Goal: Task Accomplishment & Management: Manage account settings

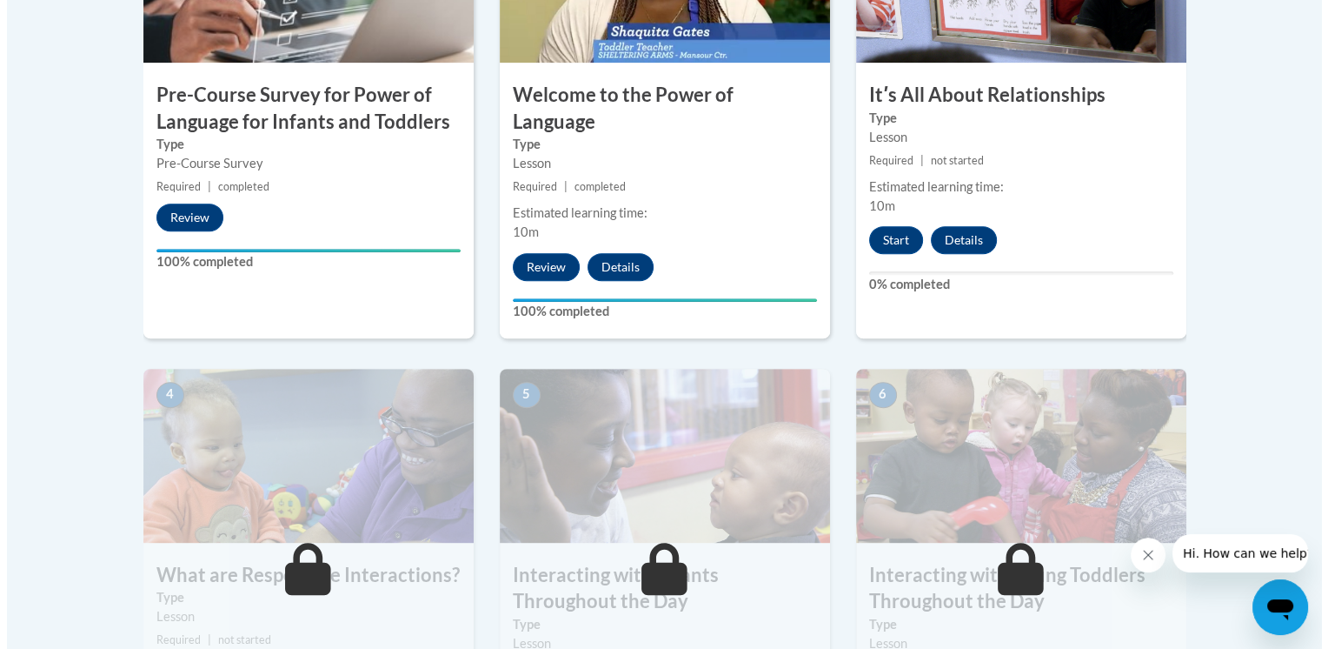
scroll to position [705, 0]
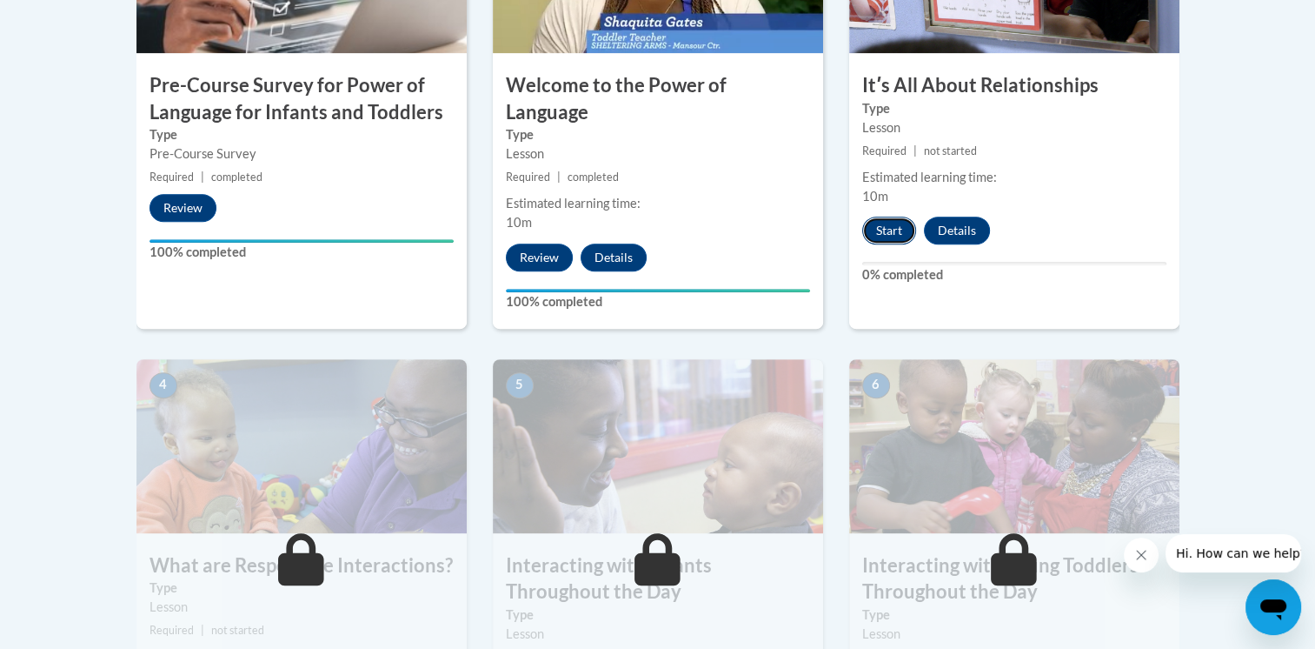
click at [894, 224] on button "Start" at bounding box center [889, 230] width 54 height 28
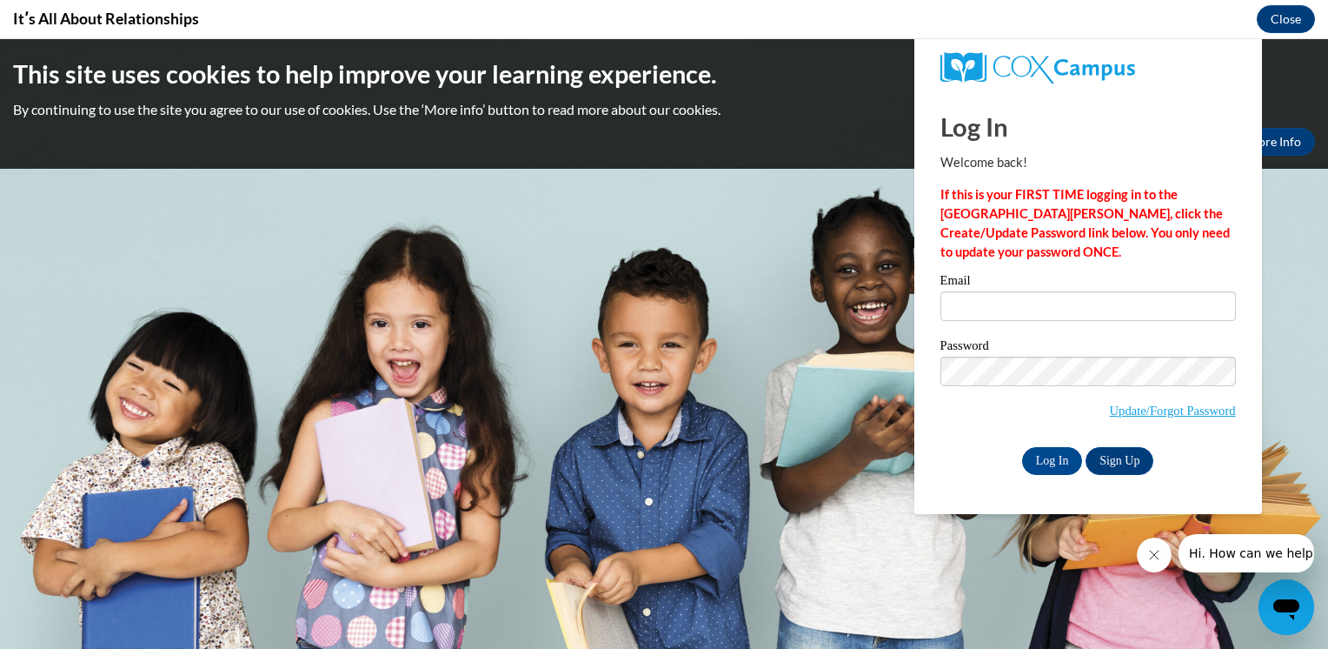
scroll to position [0, 0]
type input "milene.zamora@capna.org"
click at [1073, 453] on input "Log In" at bounding box center [1052, 461] width 61 height 28
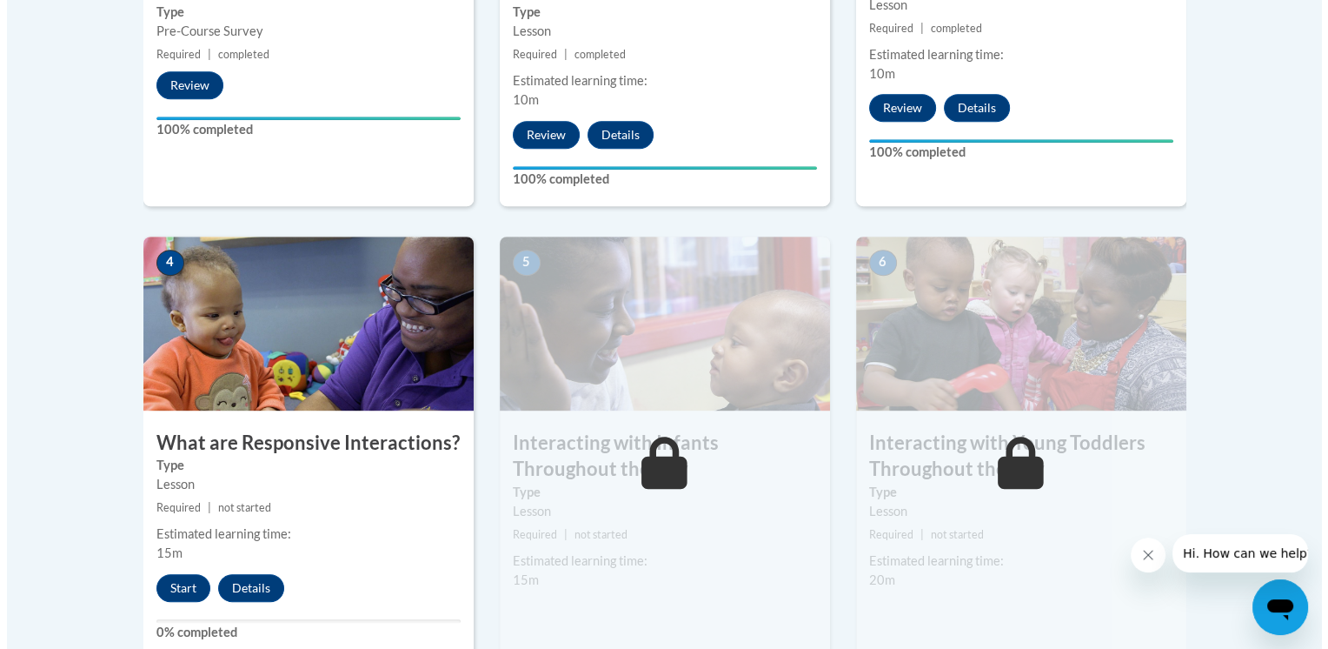
scroll to position [1041, 0]
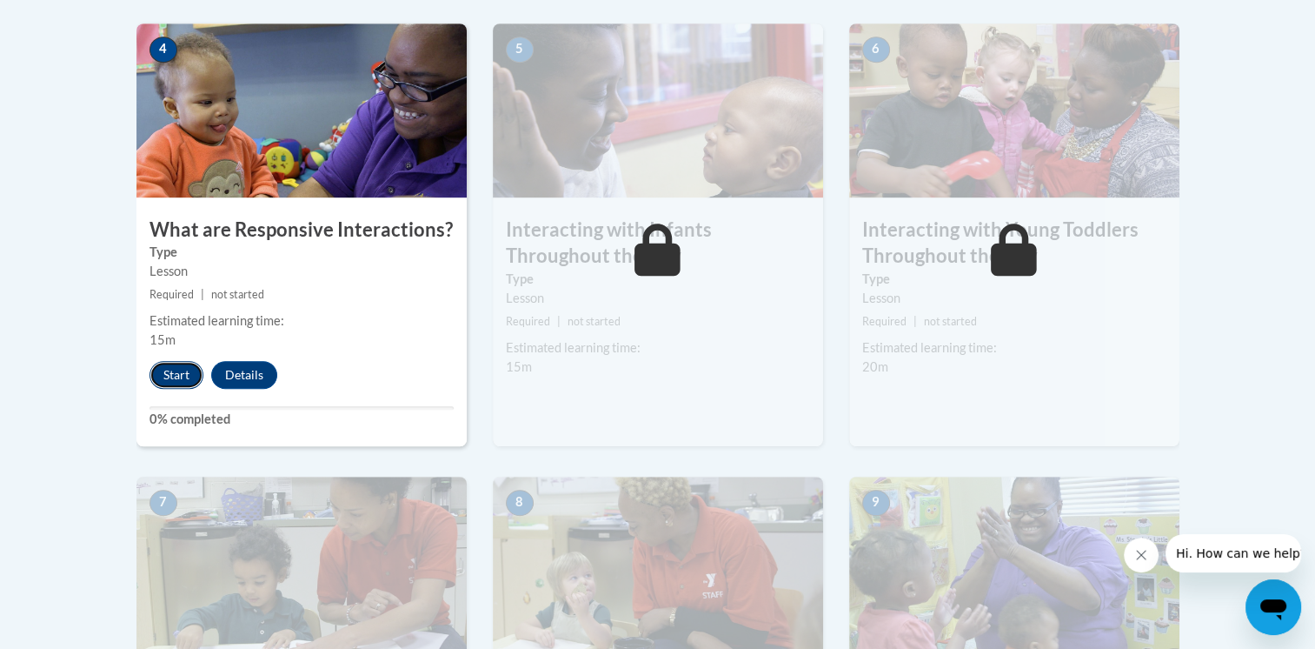
click at [186, 361] on button "Start" at bounding box center [177, 375] width 54 height 28
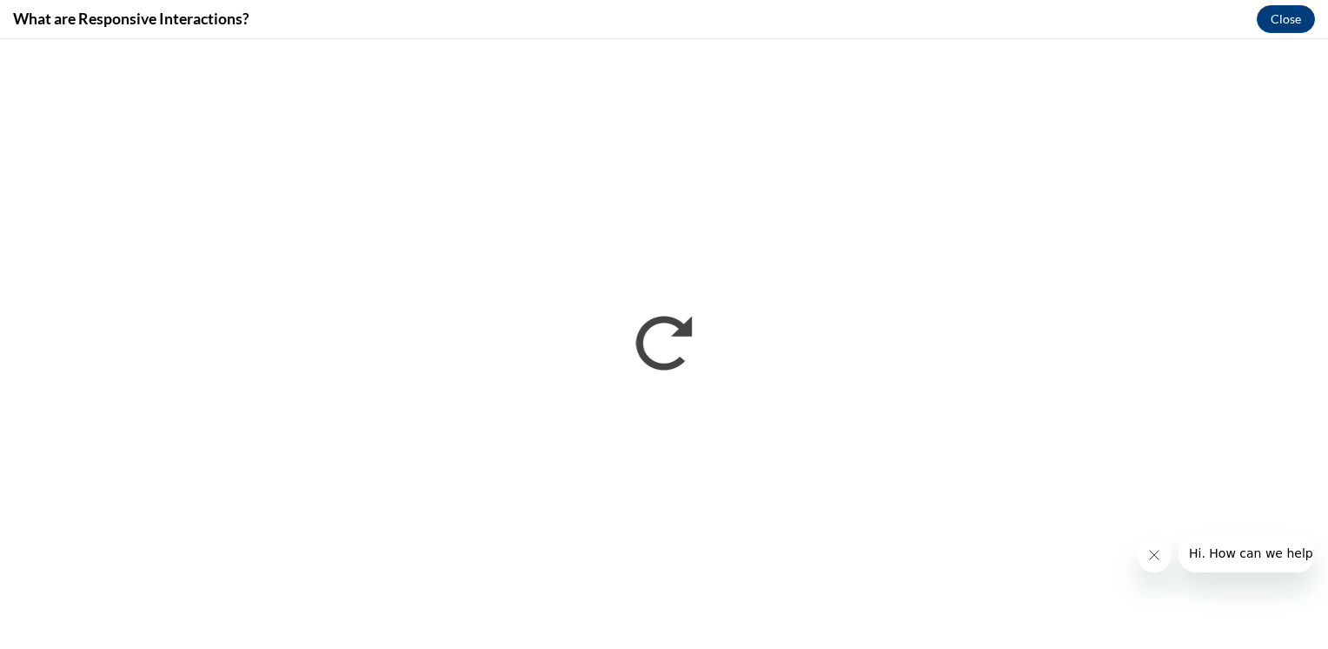
scroll to position [0, 0]
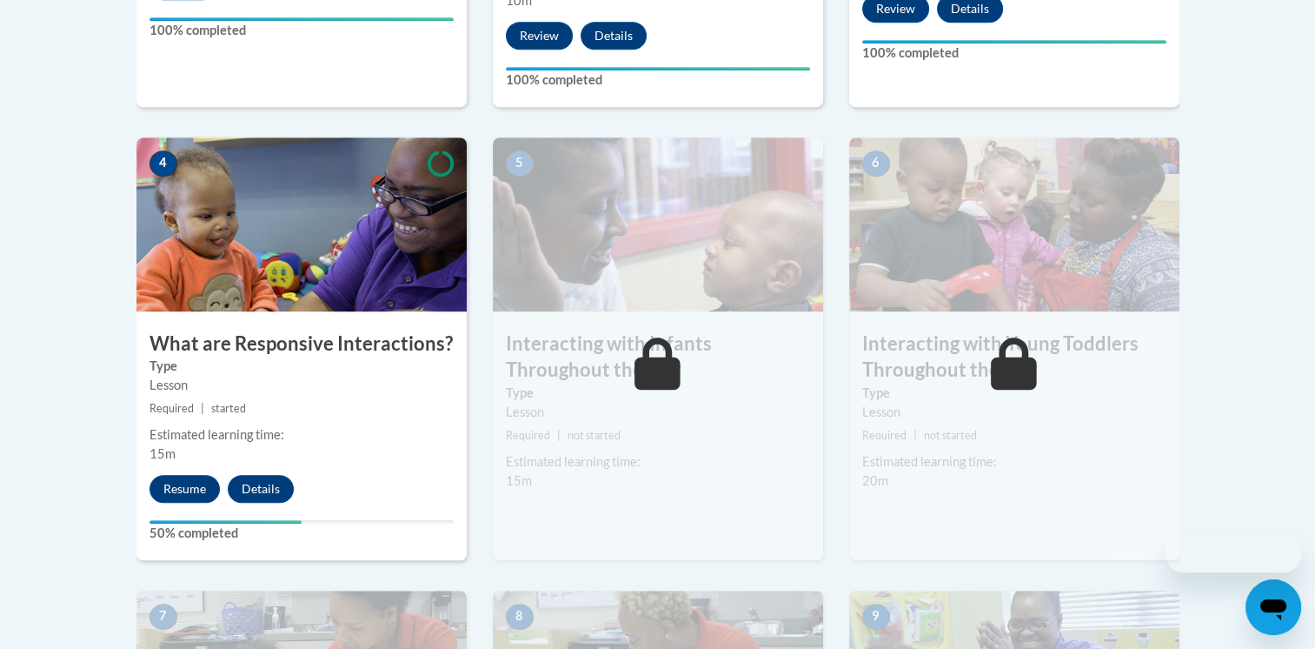
scroll to position [927, 0]
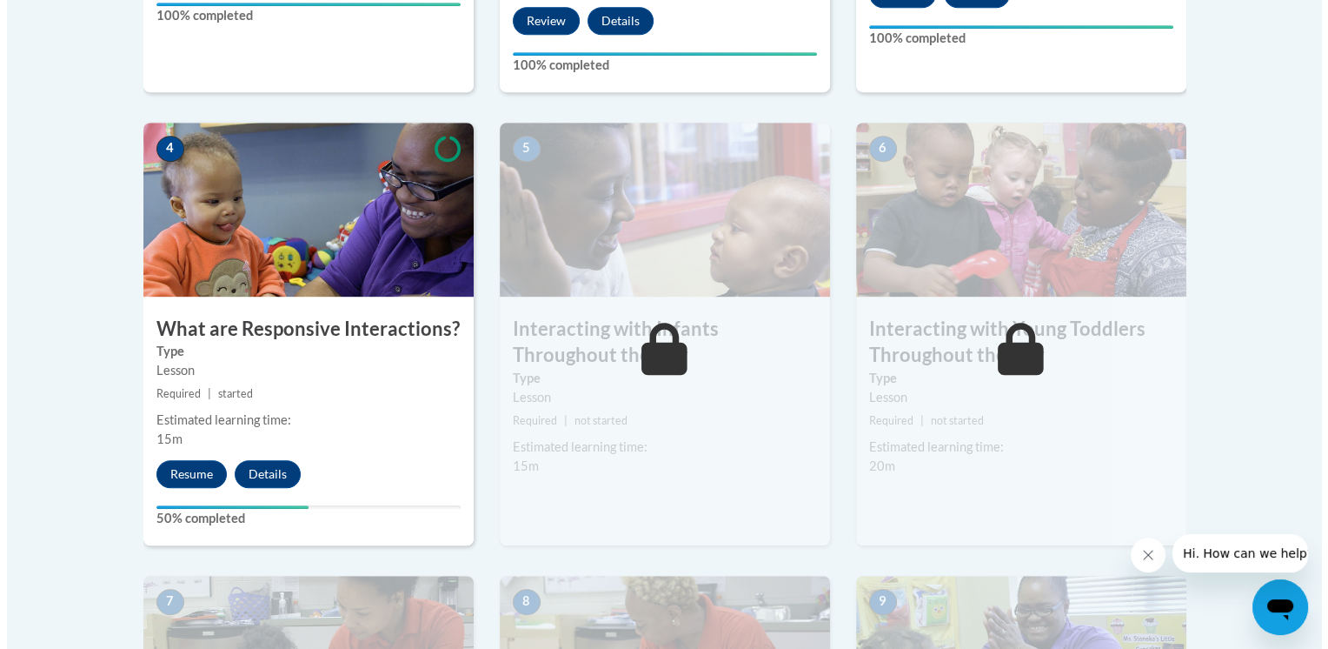
scroll to position [957, 0]
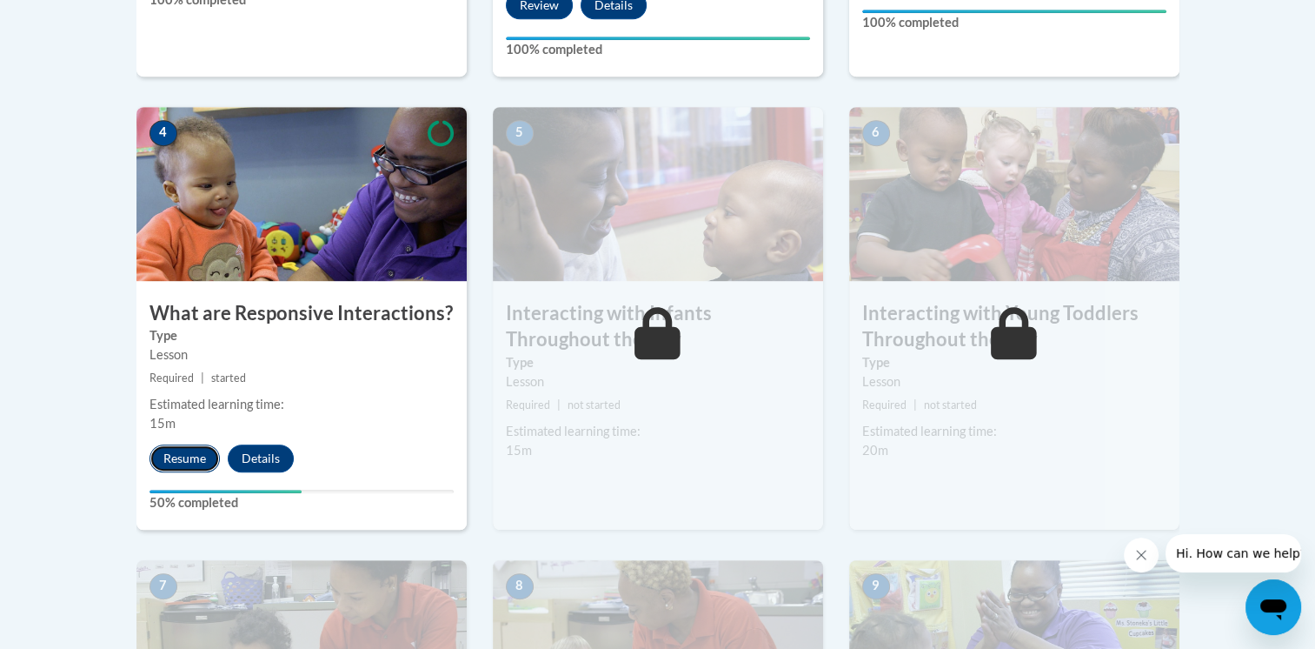
click at [180, 444] on button "Resume" at bounding box center [185, 458] width 70 height 28
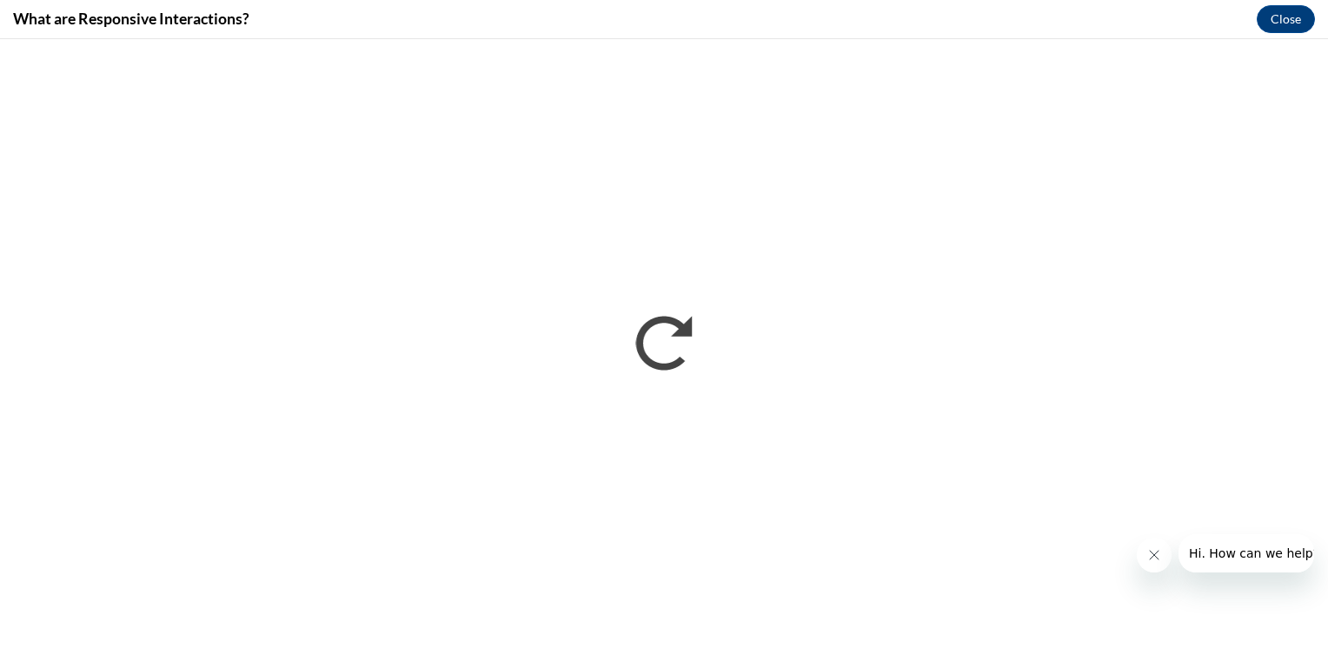
scroll to position [0, 0]
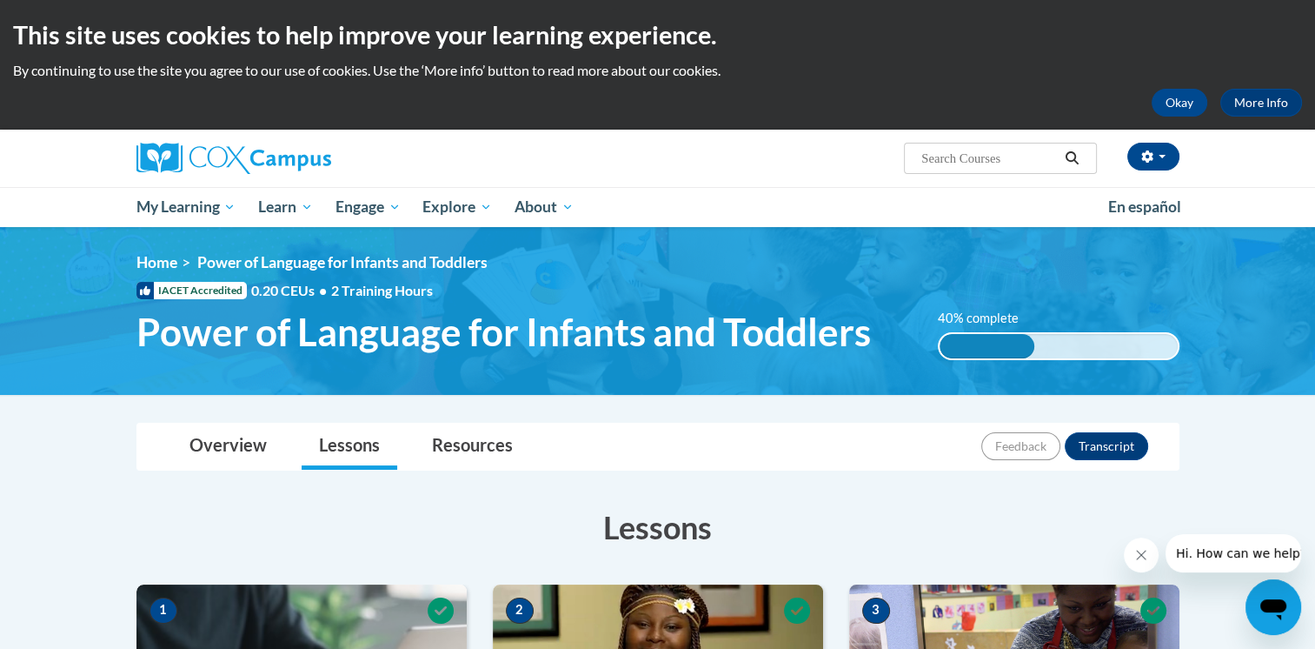
click at [1133, 172] on div "Milene Zamora (America/Chicago UTC-05:00) My Profile Inbox My Transcripts Log O…" at bounding box center [836, 152] width 713 height 44
click at [1159, 151] on button "button" at bounding box center [1154, 157] width 52 height 28
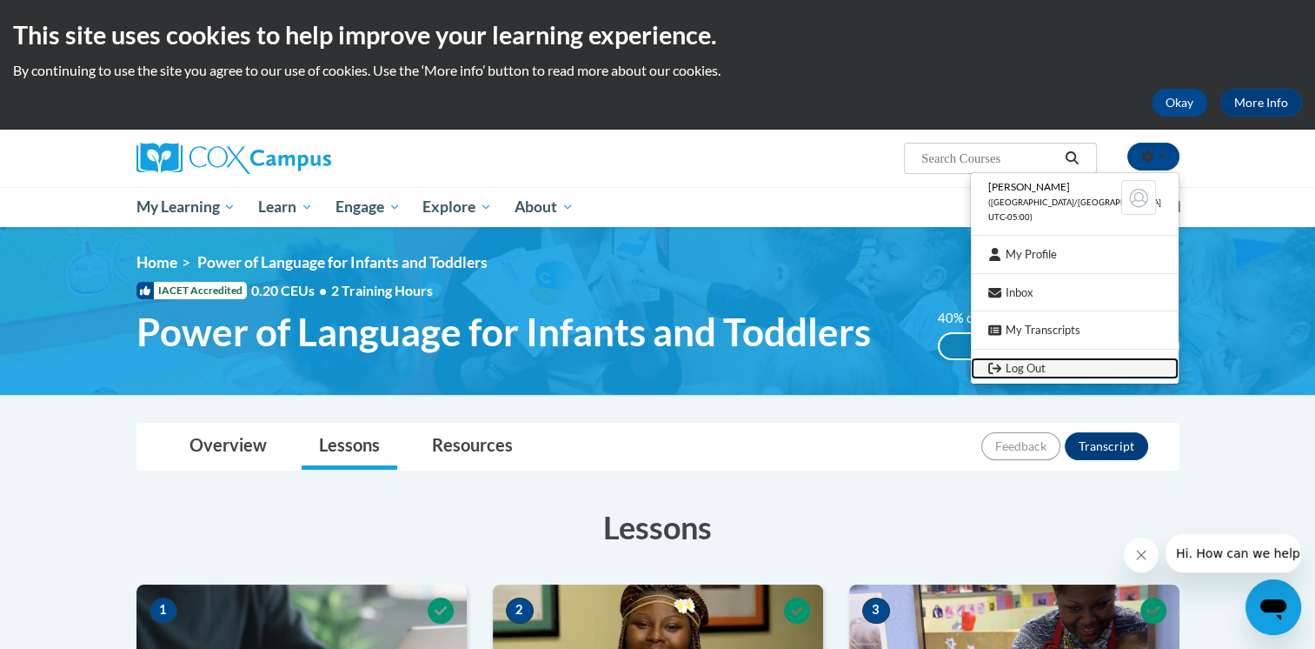
click at [1068, 370] on link "Log Out" at bounding box center [1075, 368] width 208 height 22
